Goal: Navigation & Orientation: Find specific page/section

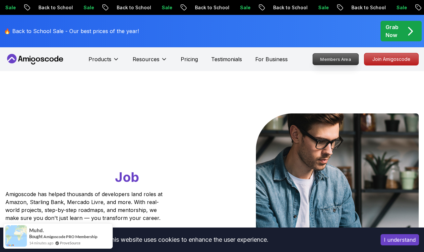
click at [330, 58] on p "Members Area" at bounding box center [336, 59] width 46 height 11
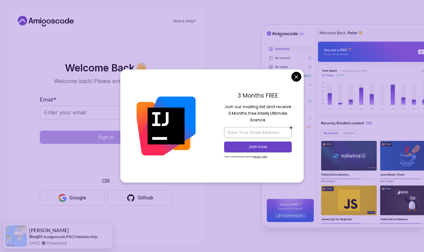
click at [294, 77] on body "Need Help? Welcome Back 👋 Welcome back! Please enter your details. Email * Sign…" at bounding box center [212, 126] width 424 height 252
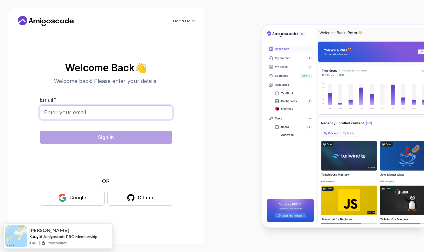
click at [79, 112] on input "Email *" at bounding box center [106, 113] width 132 height 14
type input "[EMAIL_ADDRESS][DOMAIN_NAME]"
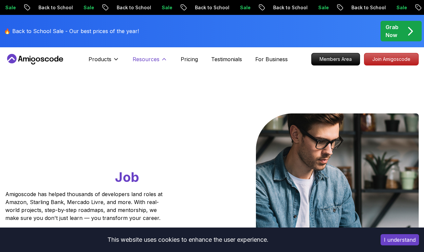
click at [141, 60] on p "Resources" at bounding box center [145, 59] width 27 height 8
click at [100, 61] on p "Products" at bounding box center [99, 59] width 23 height 8
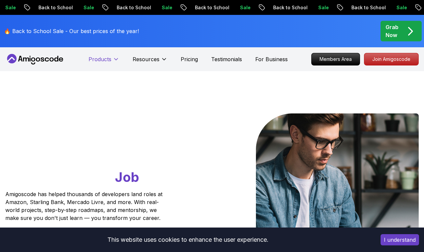
click at [100, 60] on p "Products" at bounding box center [99, 59] width 23 height 8
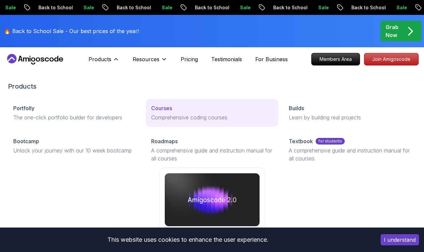
click at [166, 112] on p "Courses" at bounding box center [161, 108] width 21 height 8
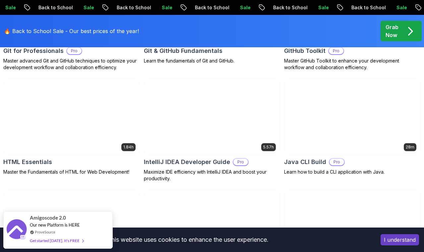
scroll to position [855, 0]
